Goal: Information Seeking & Learning: Learn about a topic

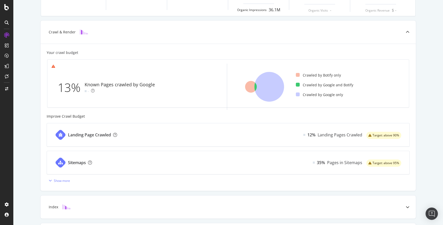
scroll to position [147, 0]
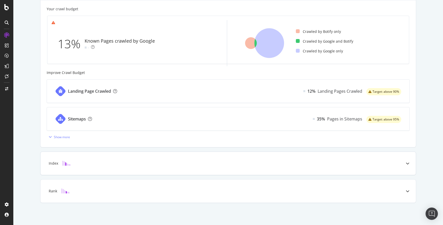
click at [106, 166] on div "Index" at bounding box center [229, 163] width 376 height 23
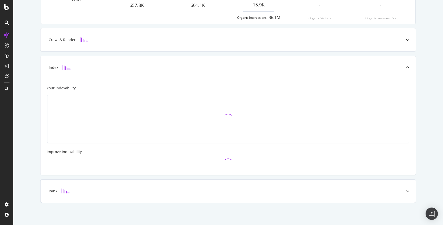
click at [125, 196] on div "Rank" at bounding box center [229, 190] width 376 height 23
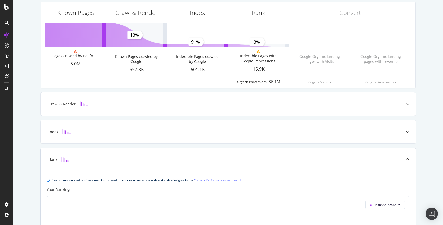
scroll to position [0, 0]
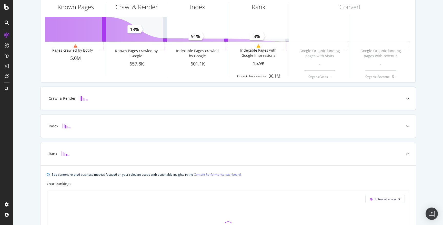
click at [227, 93] on div "Crawl & Render" at bounding box center [229, 98] width 376 height 23
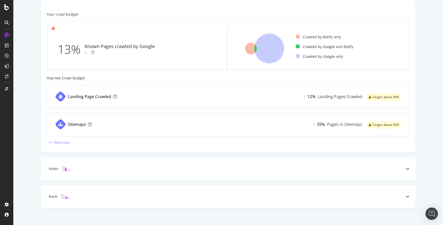
scroll to position [147, 0]
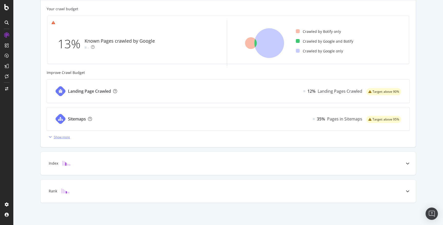
click at [64, 139] on div "Show more" at bounding box center [62, 137] width 16 height 4
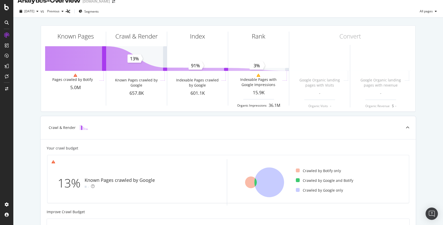
scroll to position [0, 0]
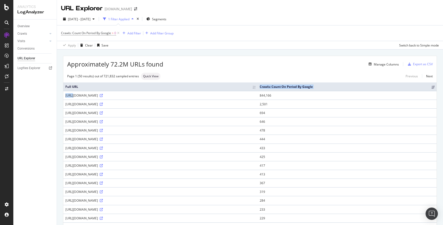
drag, startPoint x: 66, startPoint y: 95, endPoint x: 239, endPoint y: 88, distance: 172.8
click at [224, 95] on div "https://static1.teacherspayteachers.com/tpt-frontend/releases/production/curren…" at bounding box center [160, 95] width 190 height 4
drag, startPoint x: 66, startPoint y: 96, endPoint x: 251, endPoint y: 97, distance: 185.0
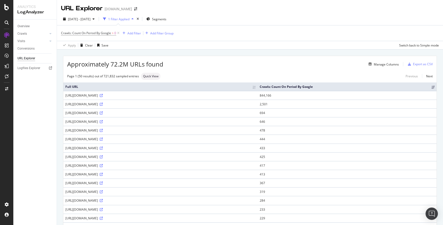
click at [251, 97] on div "https://static1.teacherspayteachers.com/tpt-frontend/releases/production/curren…" at bounding box center [160, 95] width 190 height 4
copy div "https://static1.teacherspayteachers.com/tpt-frontend/releases/production/curren…"
click at [203, 47] on div "Apply Clear Save Switch back to Simple mode" at bounding box center [250, 45] width 386 height 8
